Goal: Obtain resource: Download file/media

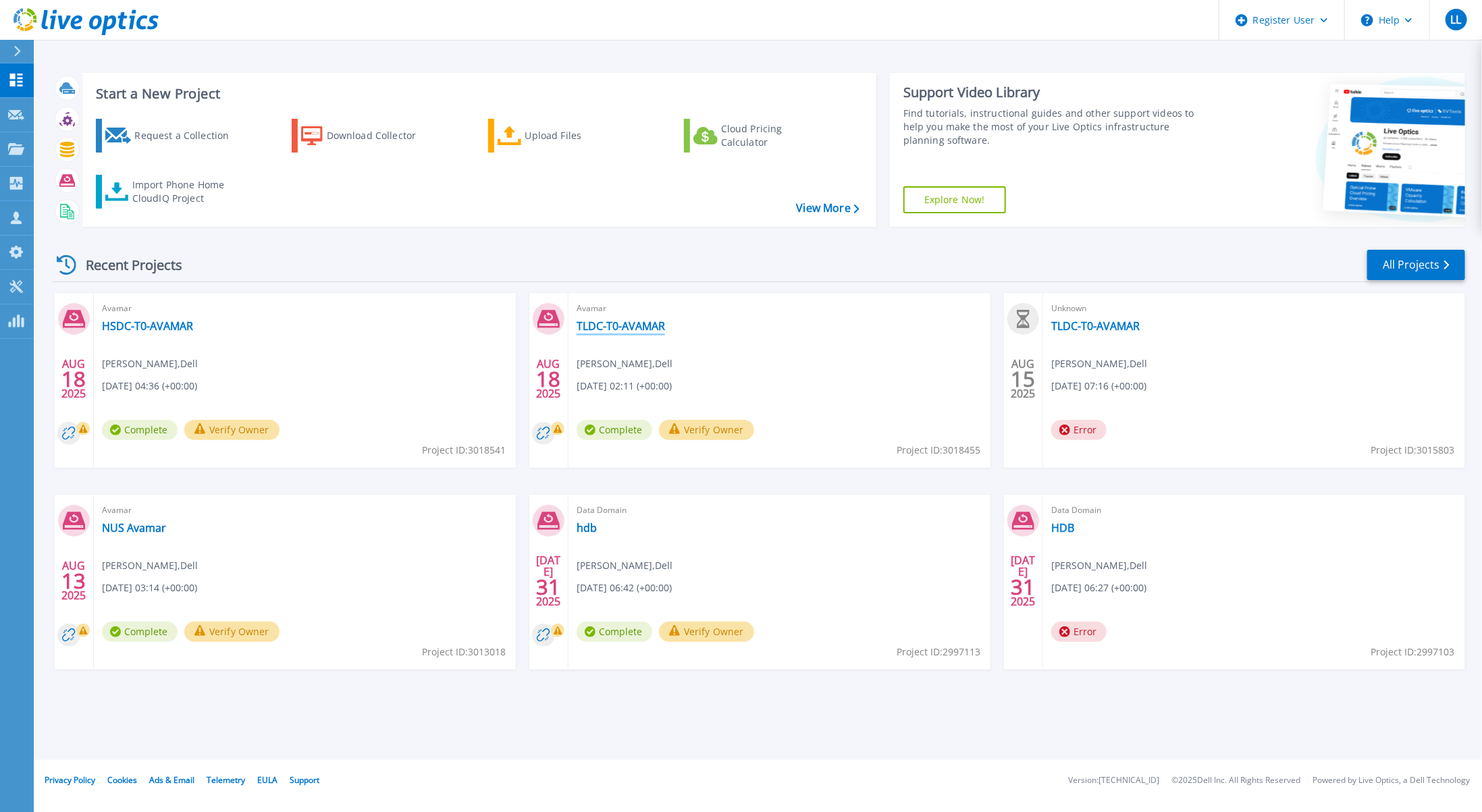
click at [596, 328] on link "TLDC-T0-AVAMAR" at bounding box center [621, 326] width 88 height 13
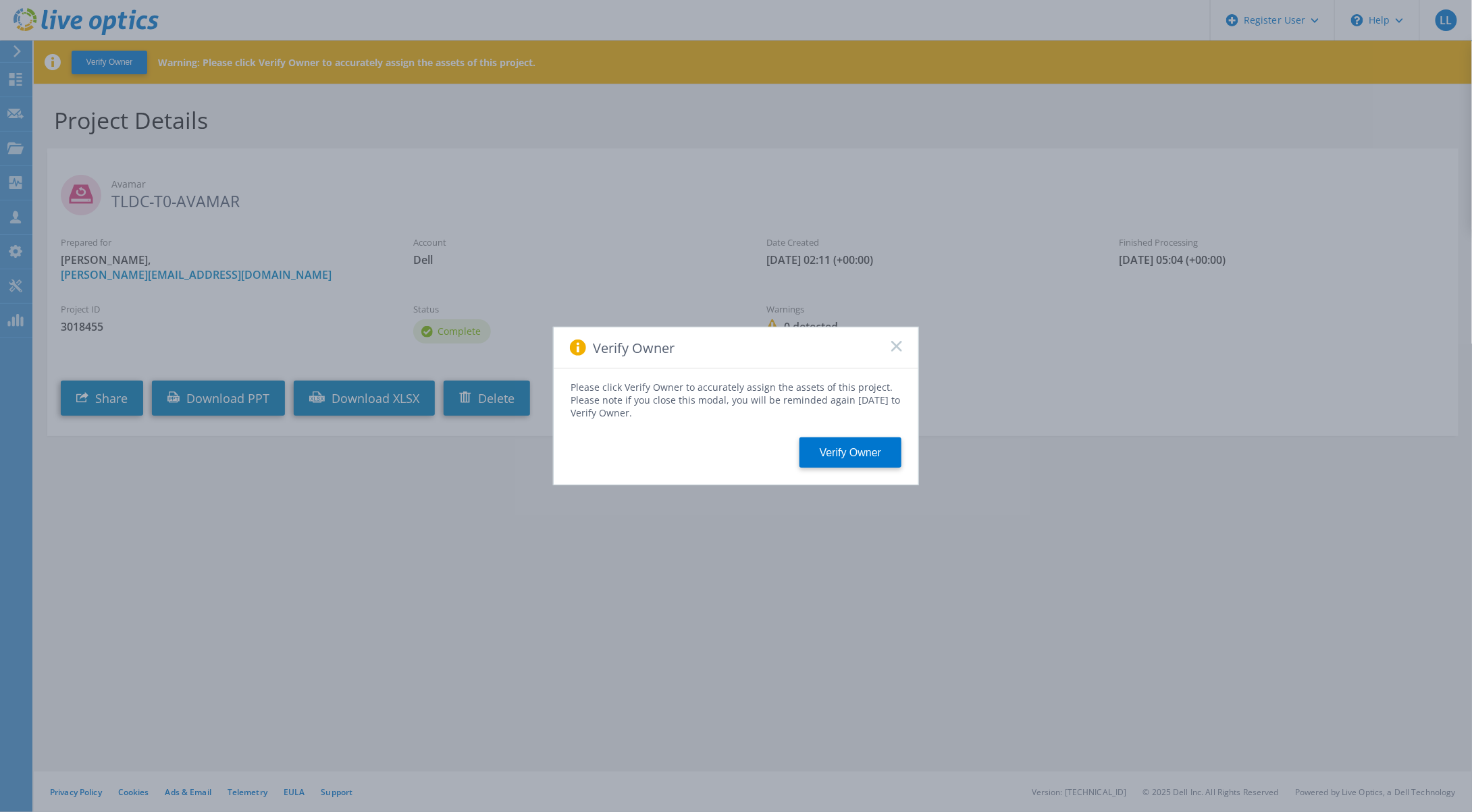
drag, startPoint x: 878, startPoint y: 461, endPoint x: 891, endPoint y: 375, distance: 87.0
click at [891, 376] on div "Please click Verify Owner to accurately assign the assets of this project. Plea…" at bounding box center [736, 426] width 364 height 116
click at [897, 346] on rect at bounding box center [896, 346] width 11 height 11
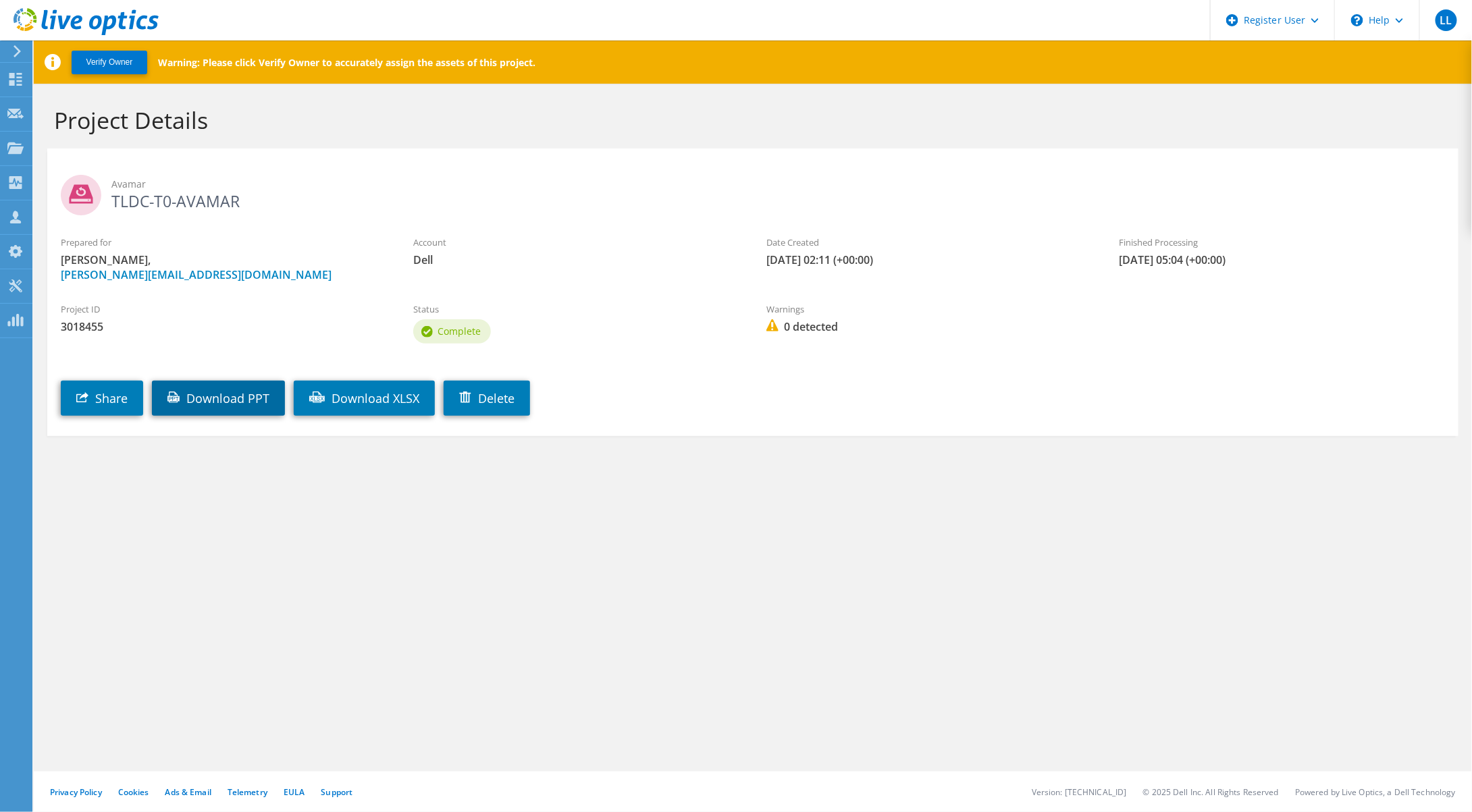
click at [256, 408] on link "Download PPT" at bounding box center [218, 399] width 133 height 35
click at [386, 399] on link "Download XLSX" at bounding box center [364, 399] width 141 height 35
click at [14, 77] on use at bounding box center [15, 79] width 13 height 13
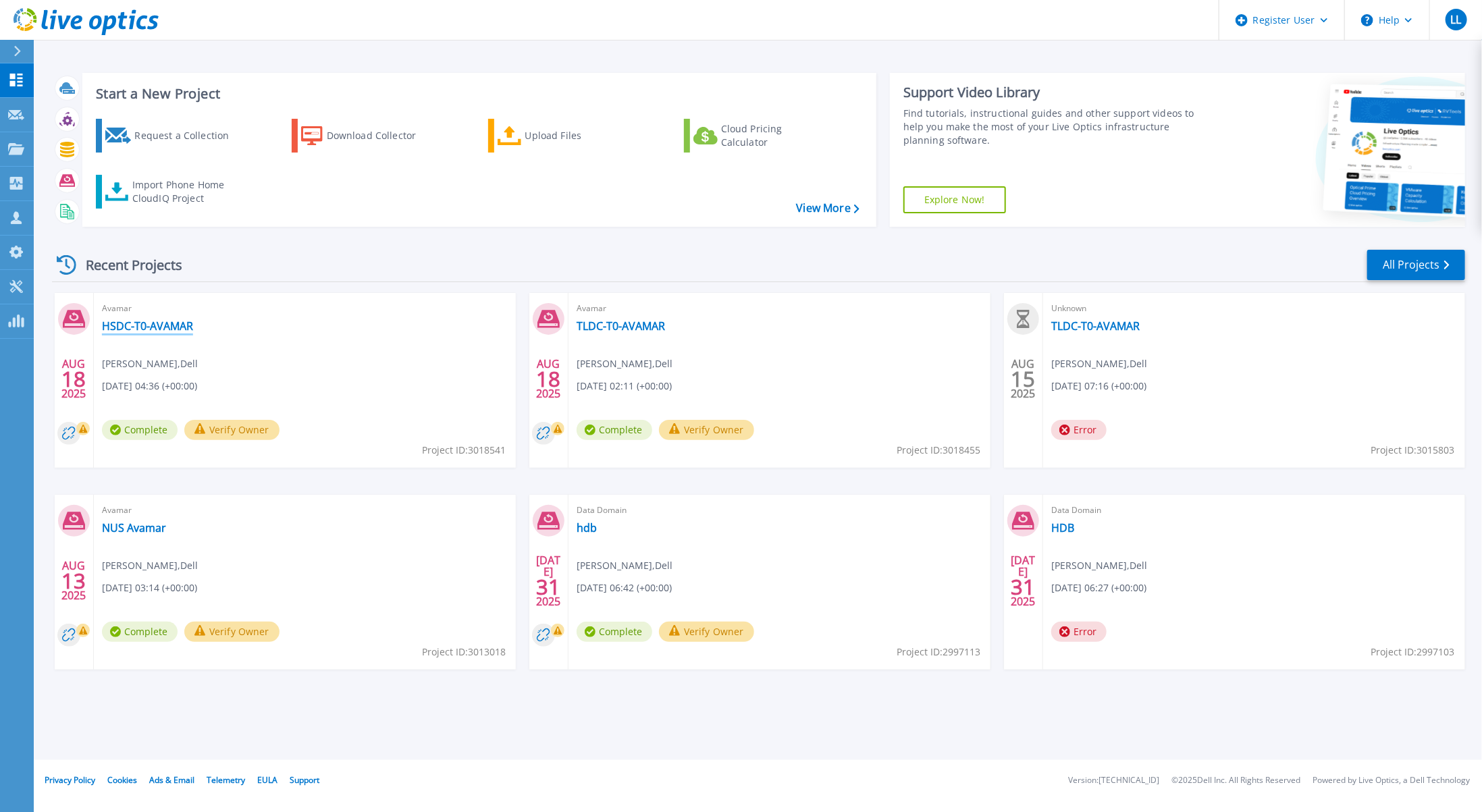
click at [144, 328] on link "HSDC-T0-AVAMAR" at bounding box center [147, 326] width 91 height 13
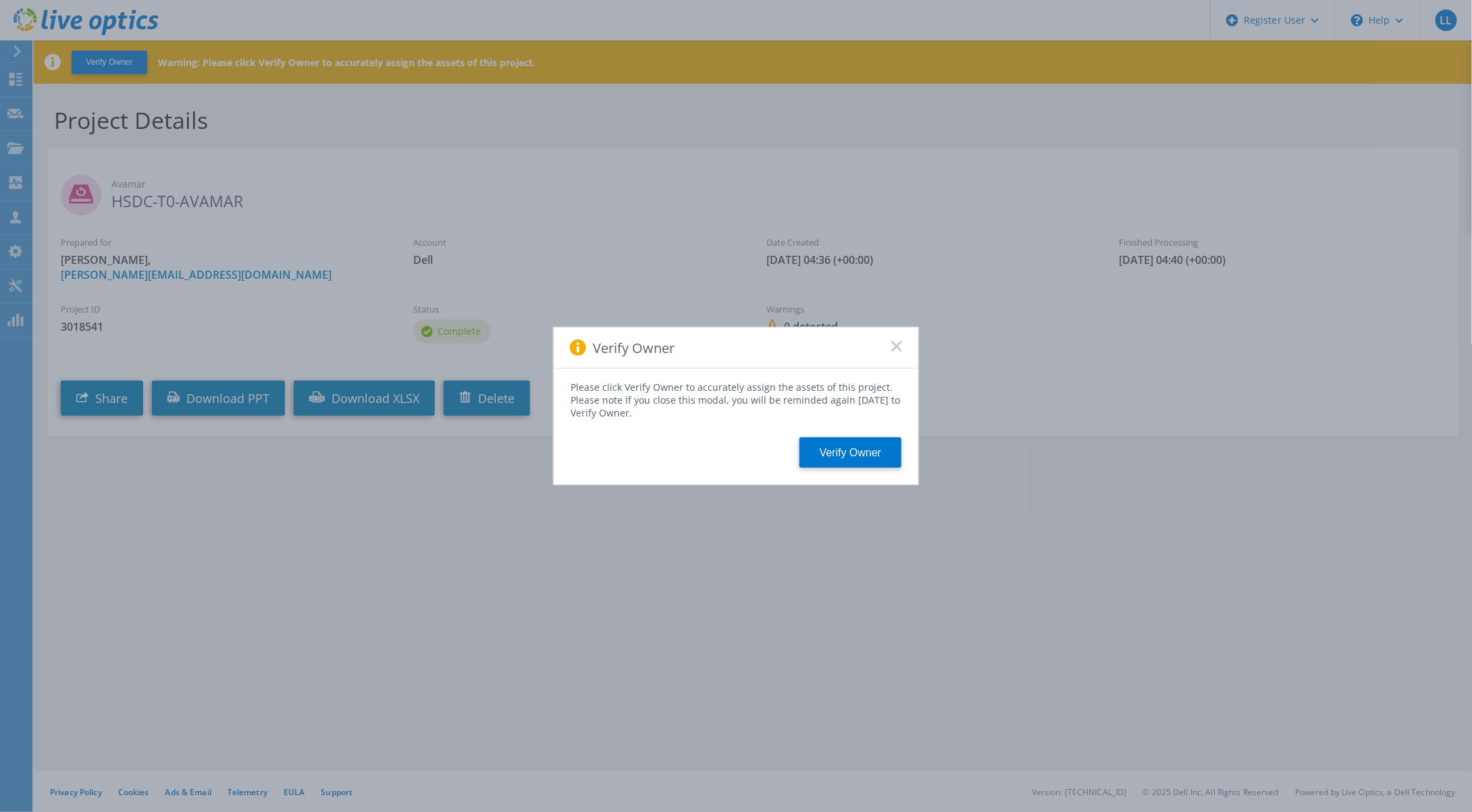
click at [899, 340] on div "Verify Owner" at bounding box center [736, 348] width 364 height 41
click at [900, 345] on icon at bounding box center [896, 346] width 11 height 11
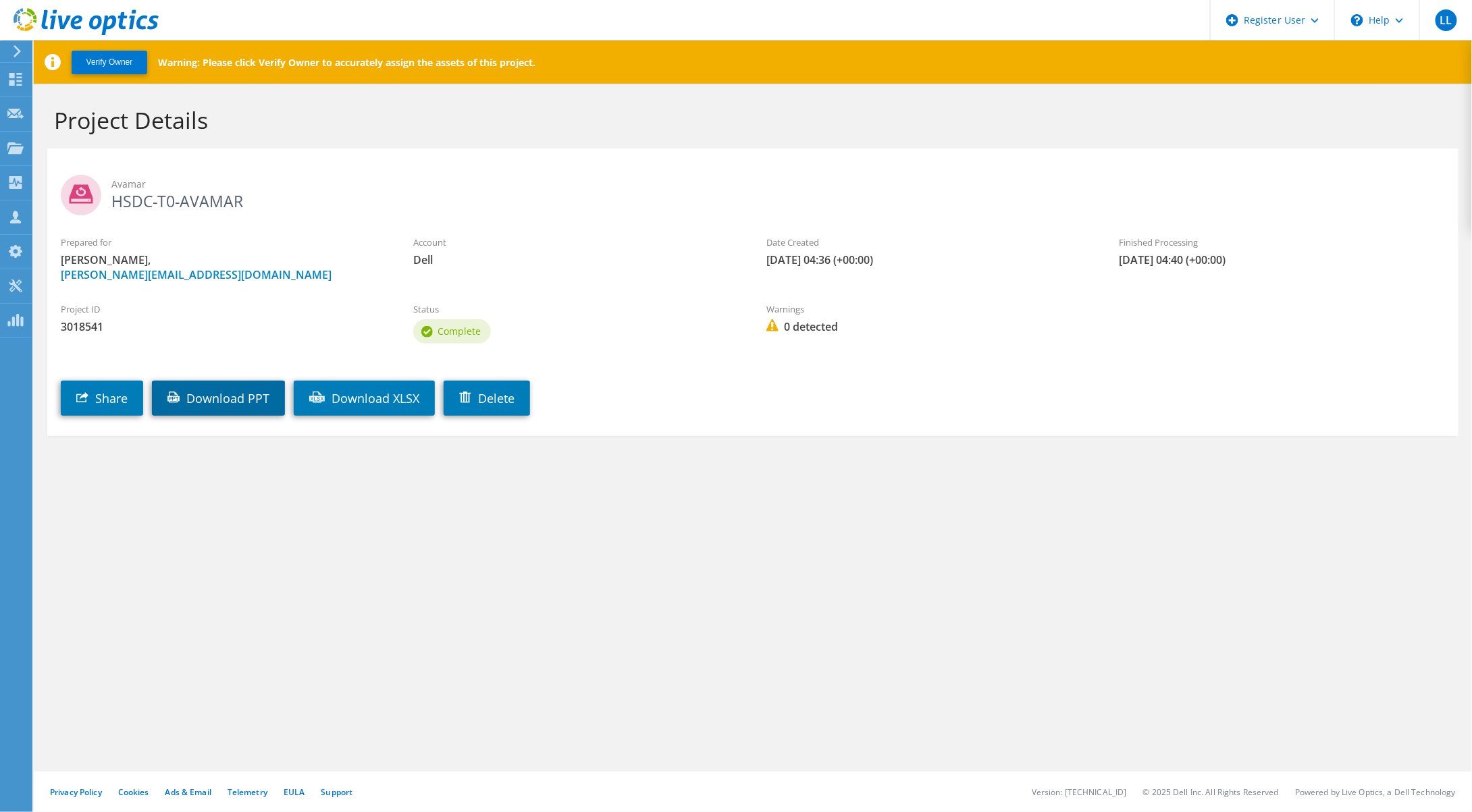
click at [223, 404] on link "Download PPT" at bounding box center [218, 399] width 133 height 35
click at [397, 397] on link "Download XLSX" at bounding box center [364, 399] width 141 height 35
click at [22, 82] on icon at bounding box center [15, 79] width 16 height 13
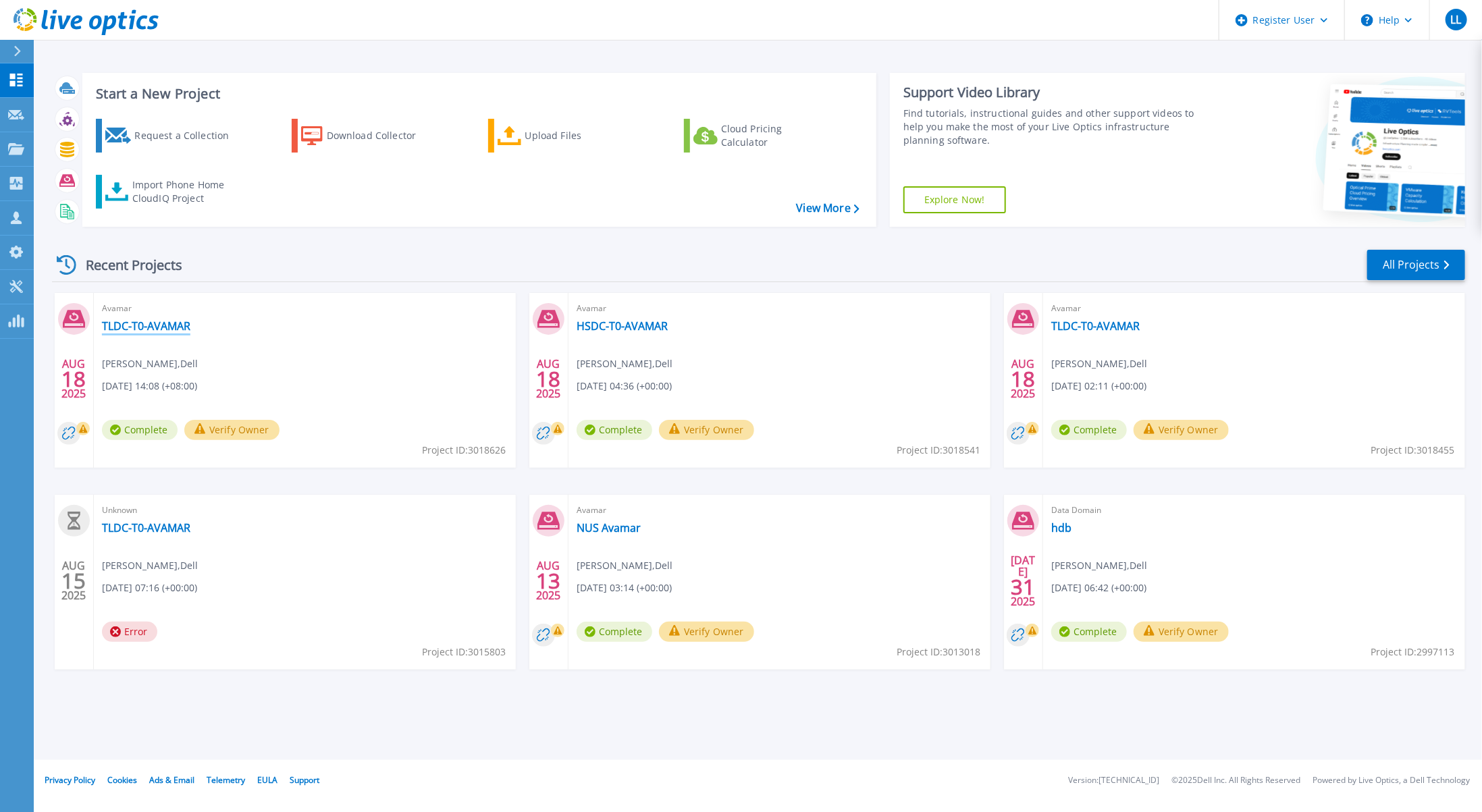
click at [154, 328] on link "TLDC-T0-AVAMAR" at bounding box center [146, 326] width 88 height 13
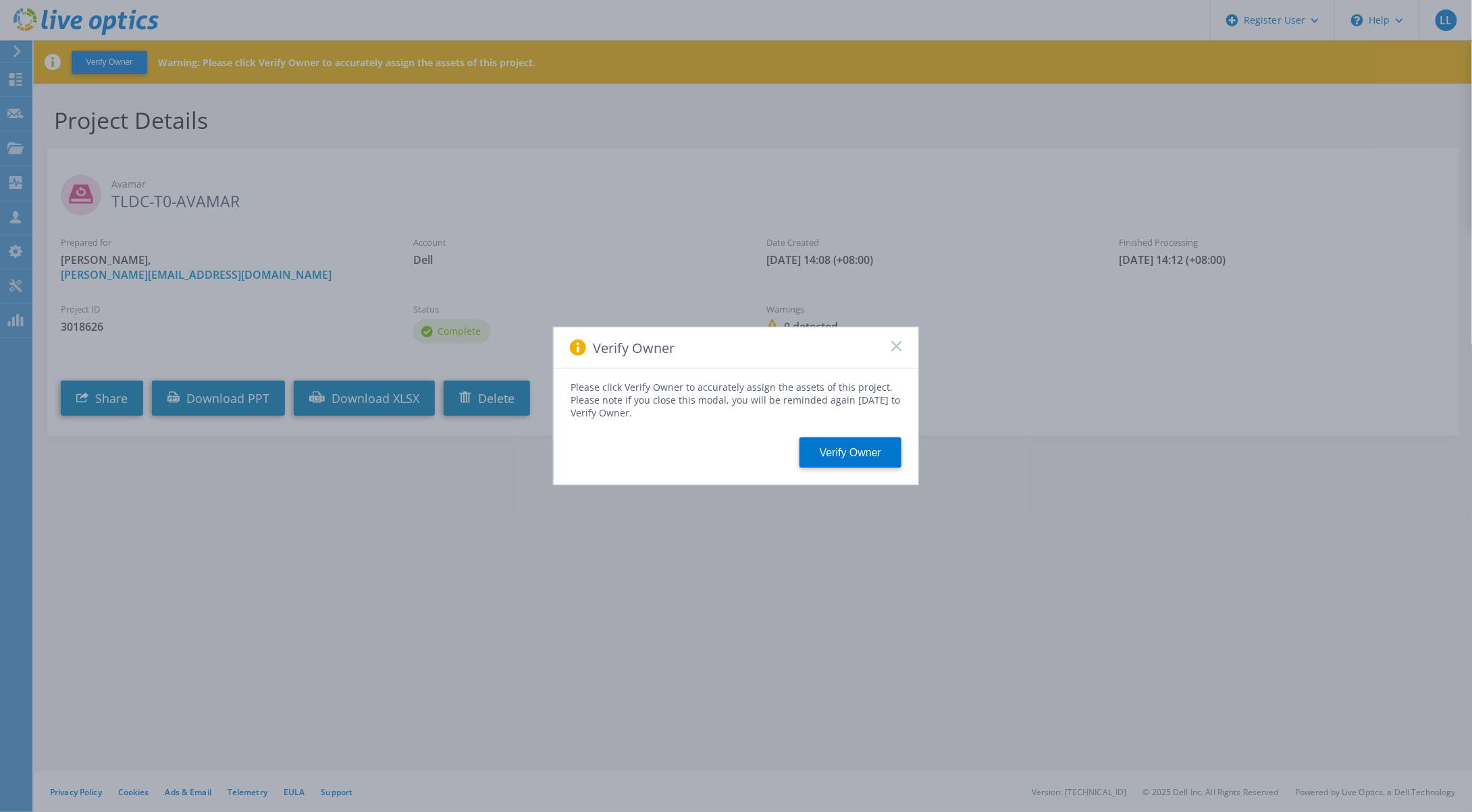
click at [903, 346] on div "Verify Owner" at bounding box center [736, 348] width 364 height 41
click at [896, 342] on icon at bounding box center [896, 346] width 11 height 11
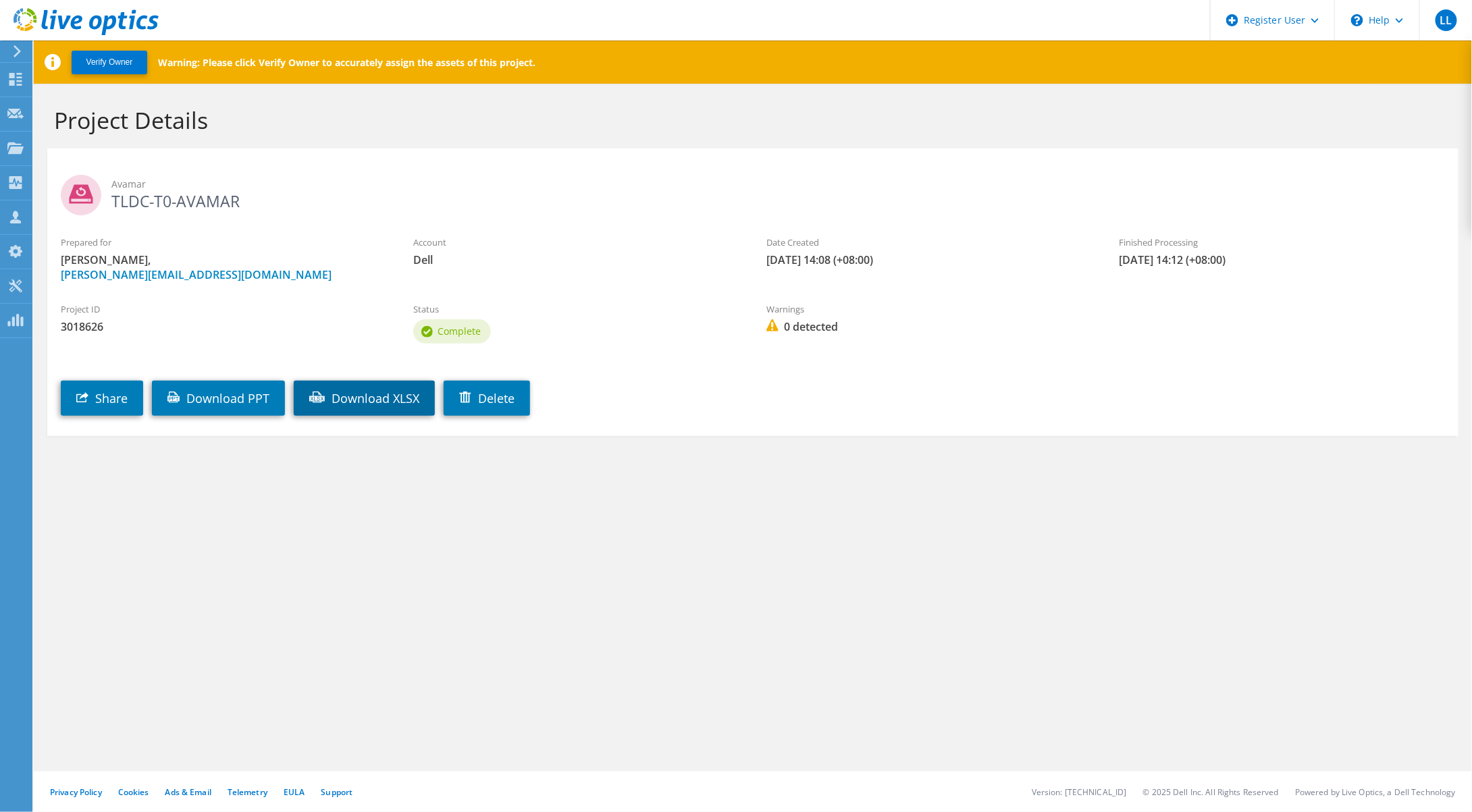
click at [397, 399] on link "Download XLSX" at bounding box center [364, 399] width 141 height 35
click at [220, 406] on link "Download PPT" at bounding box center [218, 399] width 133 height 35
